Goal: Task Accomplishment & Management: Use online tool/utility

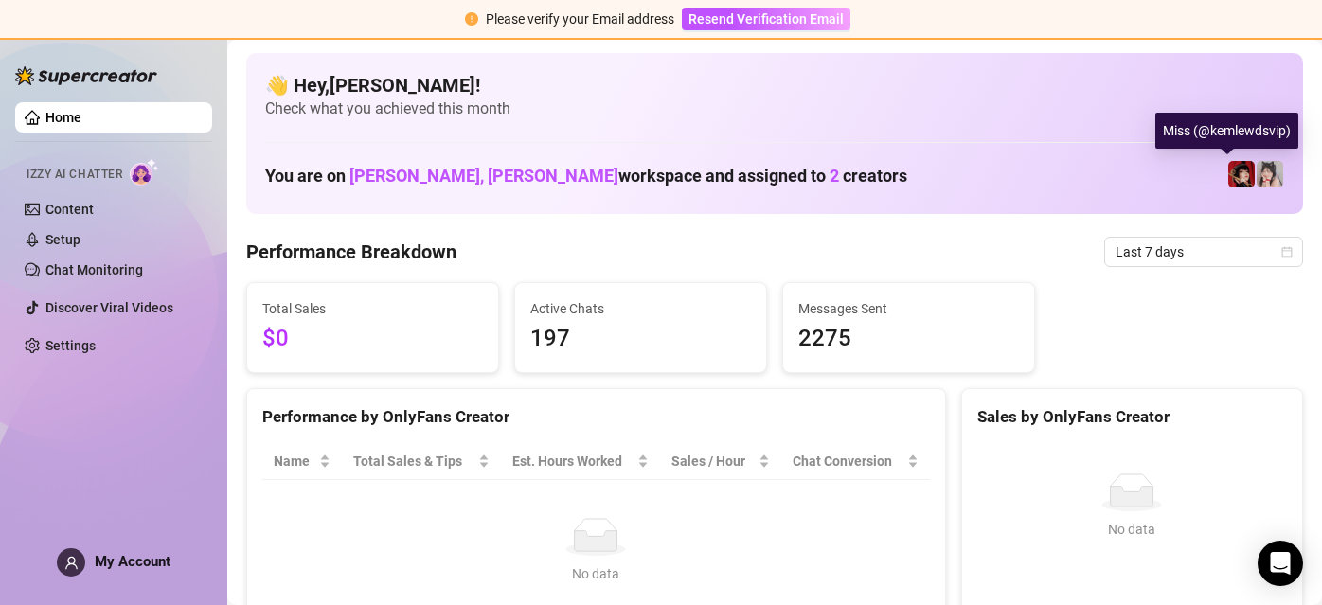
click at [1228, 166] on img at bounding box center [1241, 174] width 27 height 27
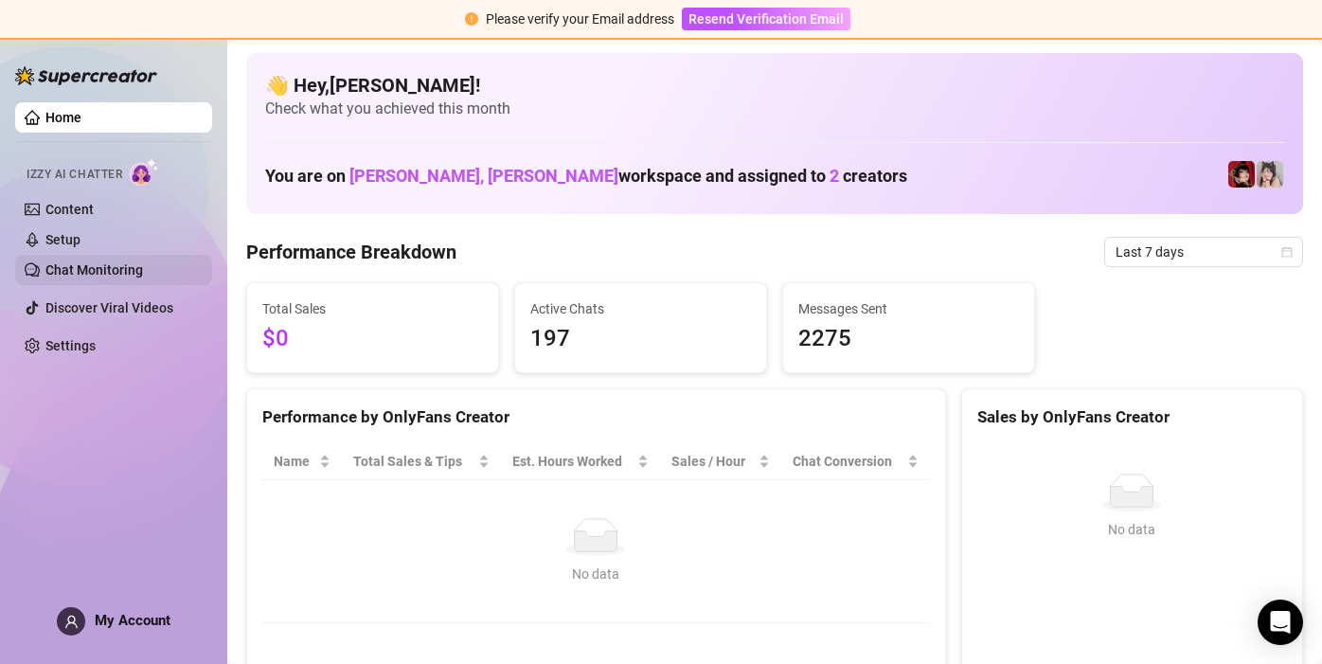
click at [67, 270] on link "Chat Monitoring" at bounding box center [94, 269] width 98 height 15
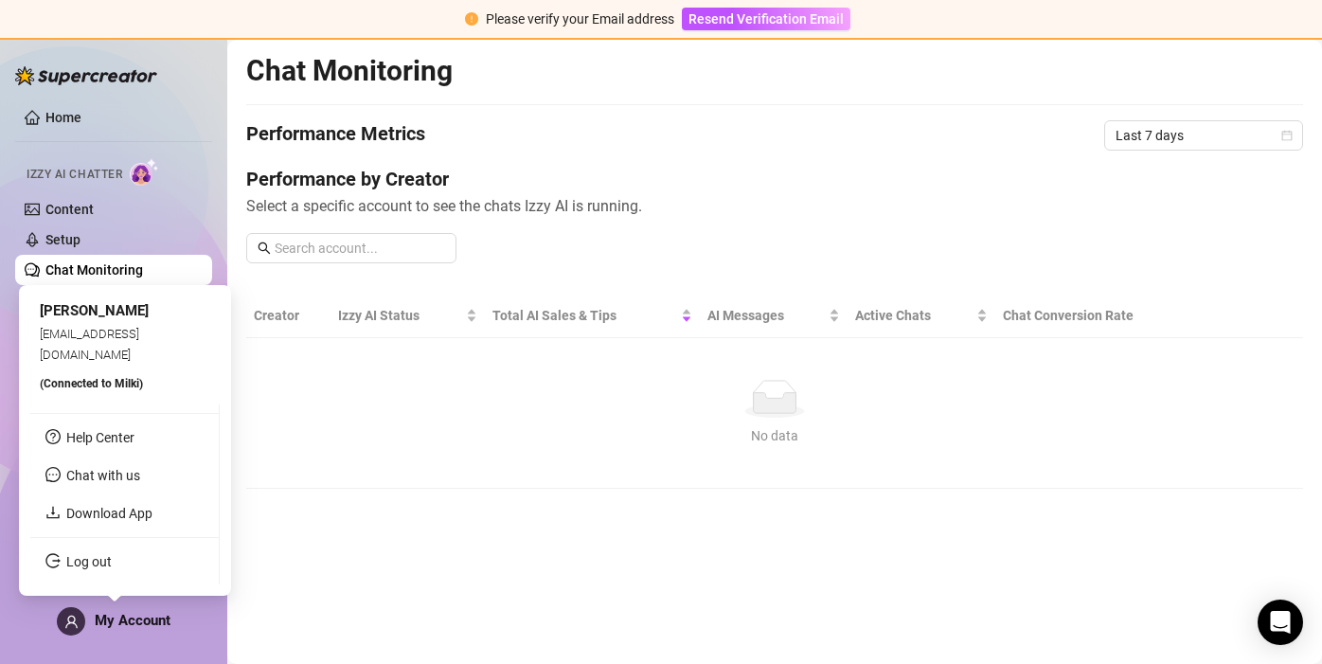
click at [128, 604] on span "My Account" at bounding box center [133, 620] width 76 height 17
click at [116, 604] on span "My Account" at bounding box center [133, 620] width 76 height 17
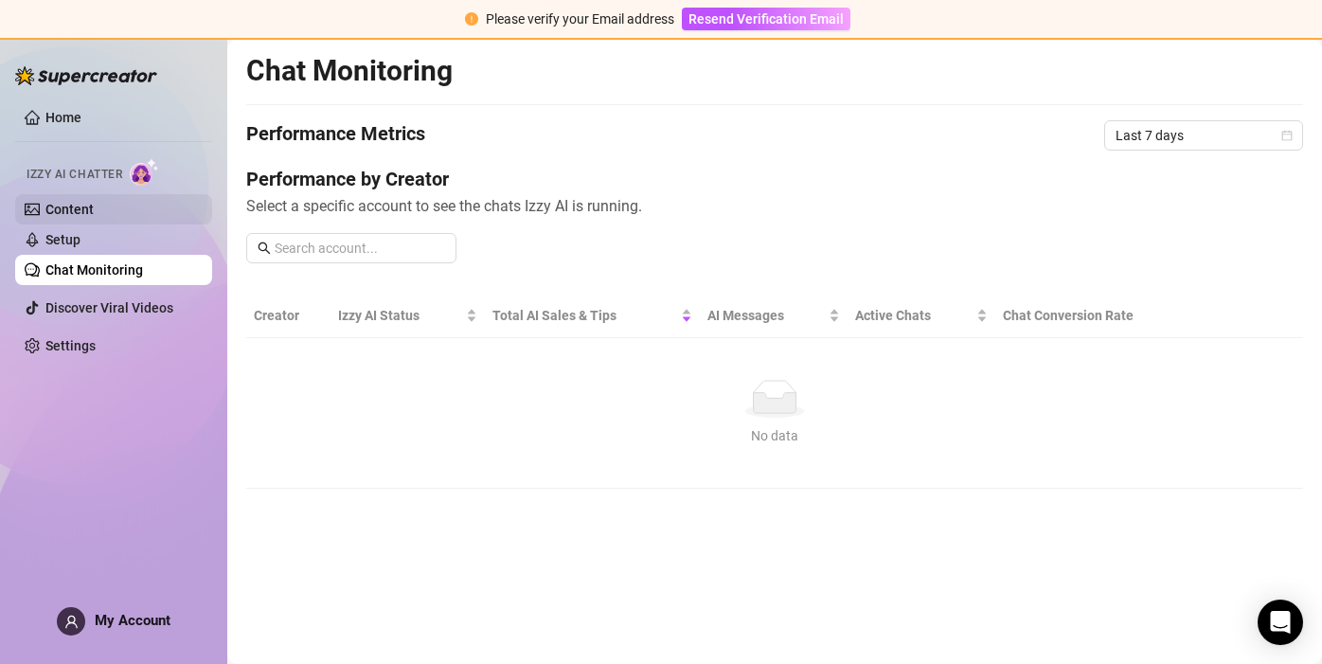
click at [94, 202] on link "Content" at bounding box center [69, 209] width 48 height 15
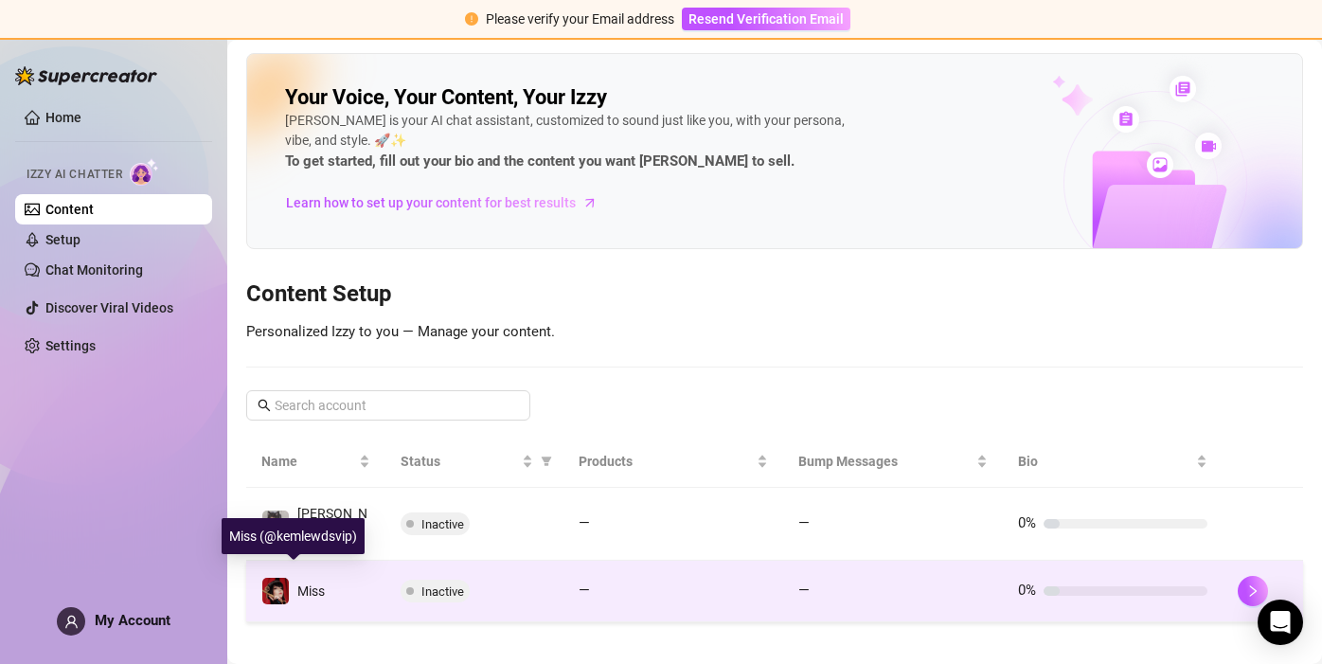
click at [281, 581] on img at bounding box center [275, 591] width 27 height 27
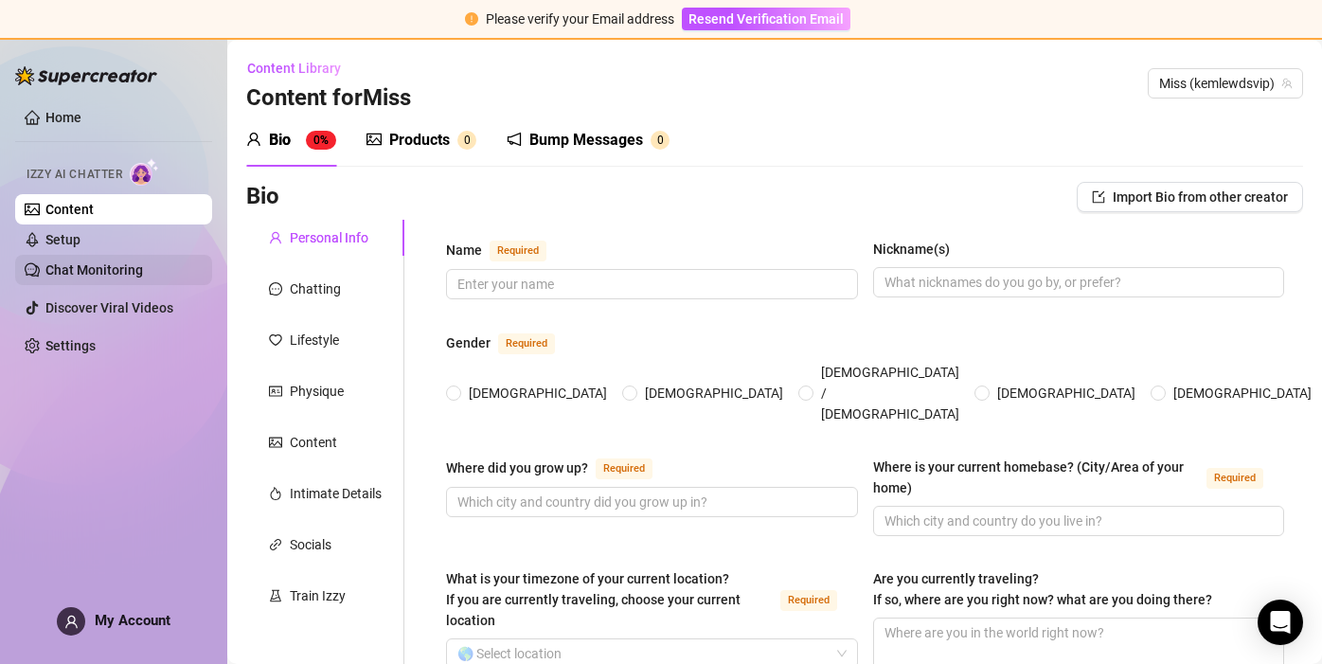
click at [135, 269] on link "Chat Monitoring" at bounding box center [94, 269] width 98 height 15
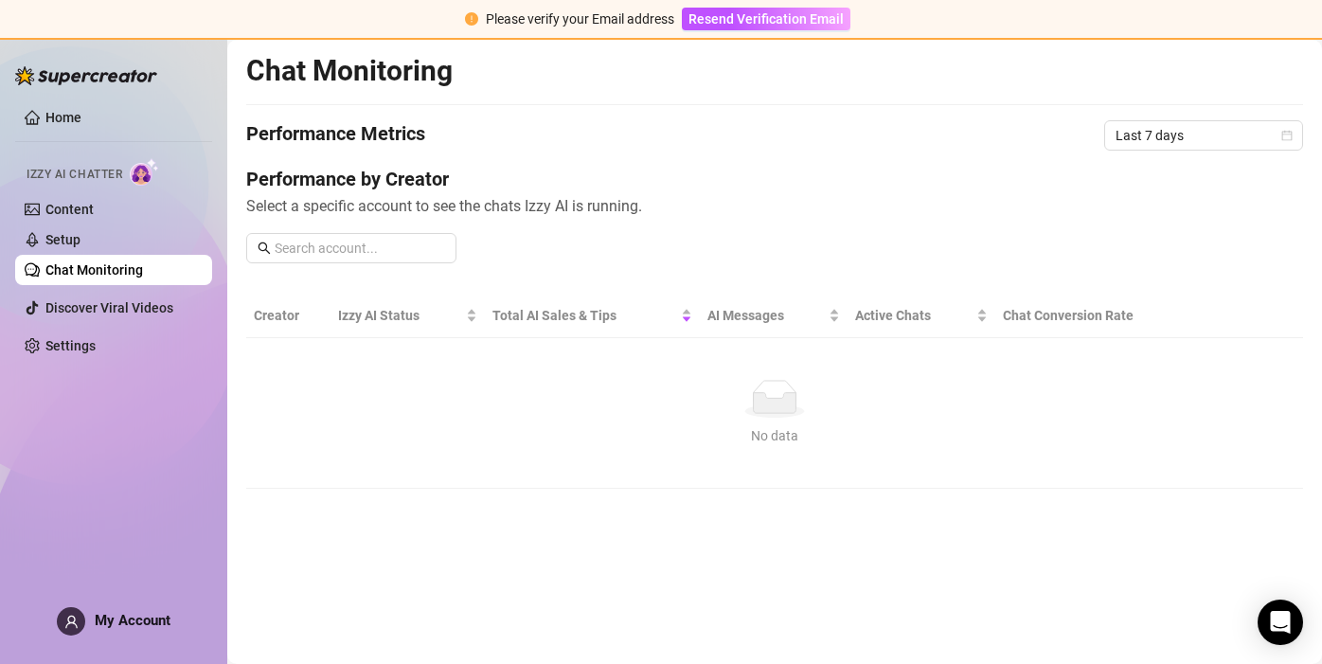
click at [143, 264] on link "Chat Monitoring" at bounding box center [94, 269] width 98 height 15
click at [80, 240] on link "Setup" at bounding box center [62, 239] width 35 height 15
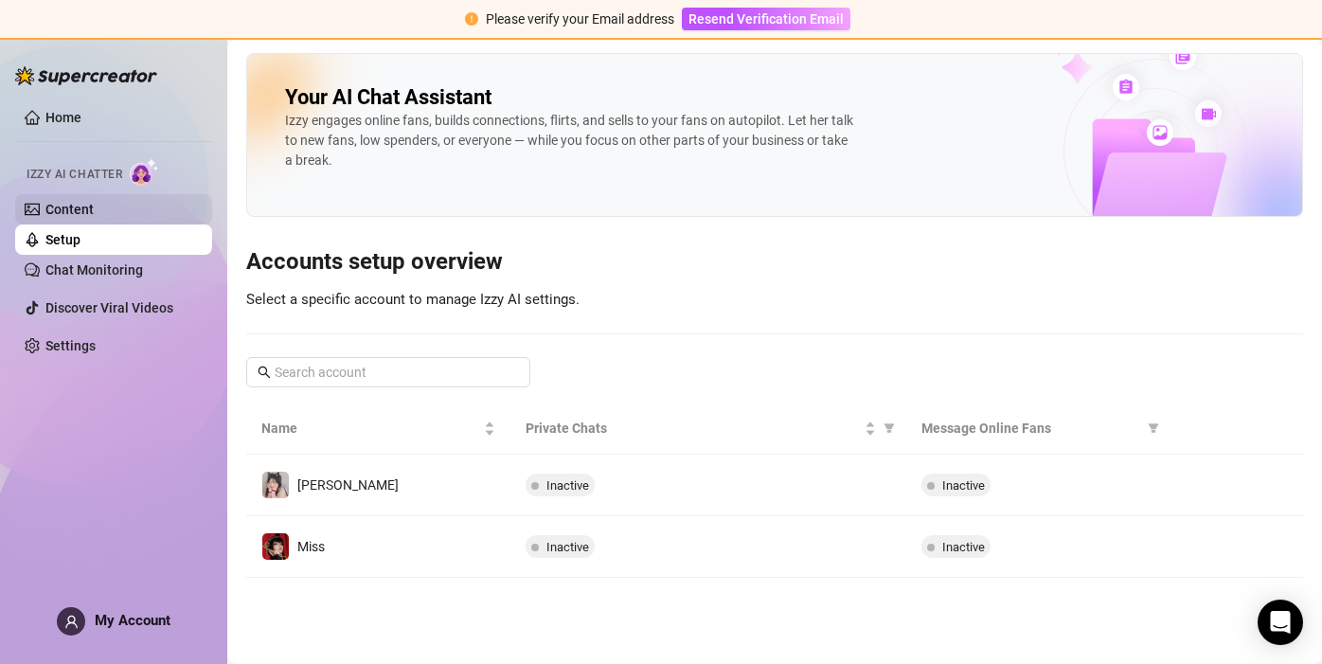
click at [94, 212] on link "Content" at bounding box center [69, 209] width 48 height 15
